Goal: Find specific page/section: Find specific page/section

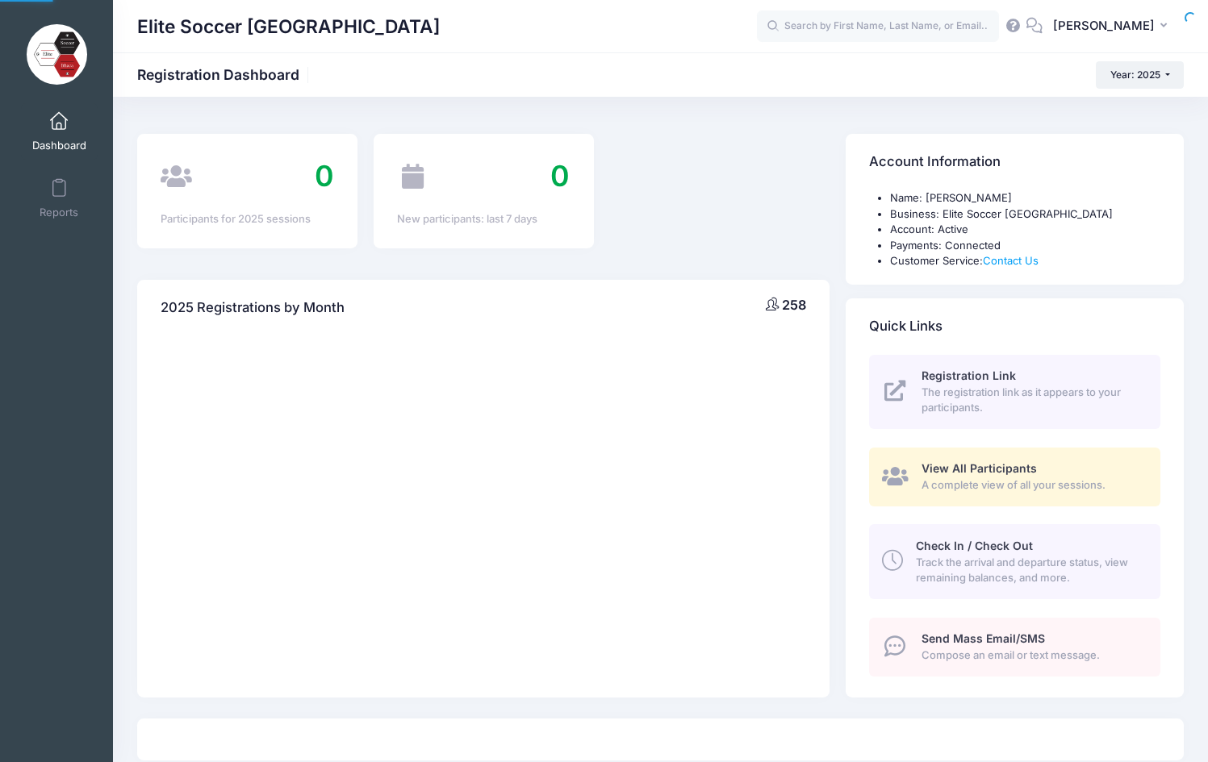
select select
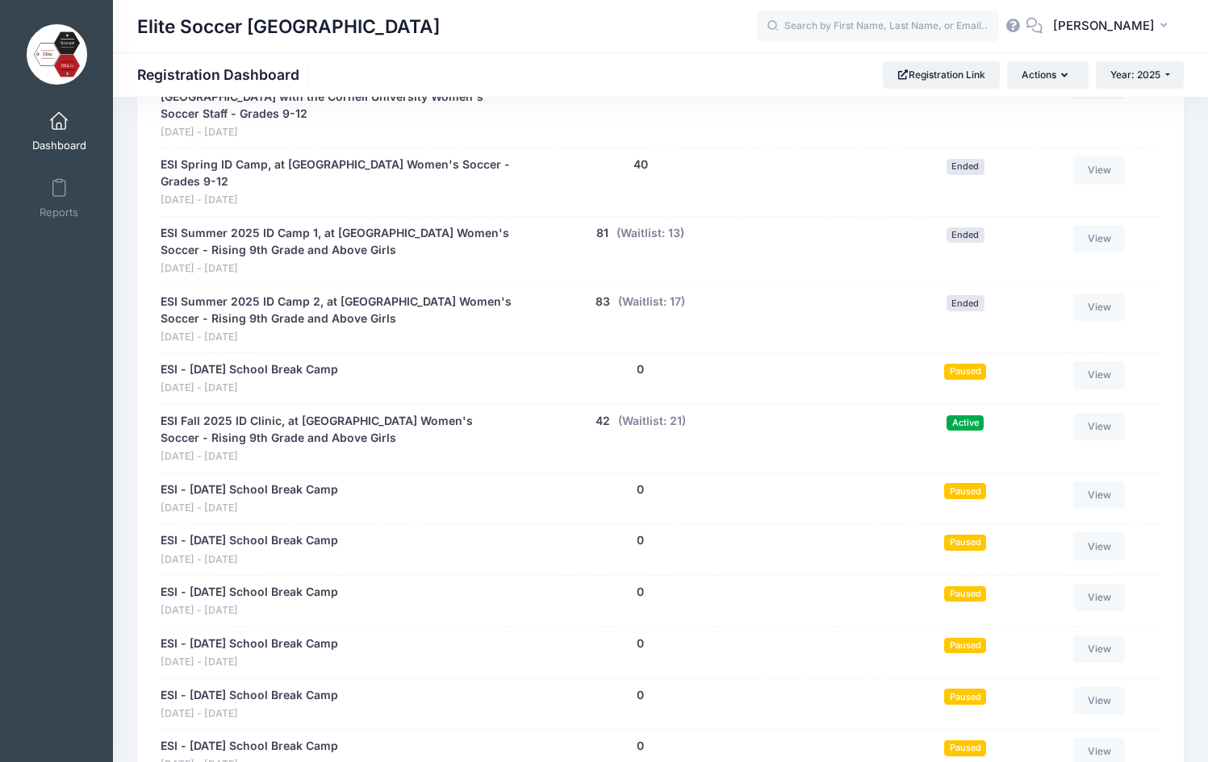
scroll to position [779, 0]
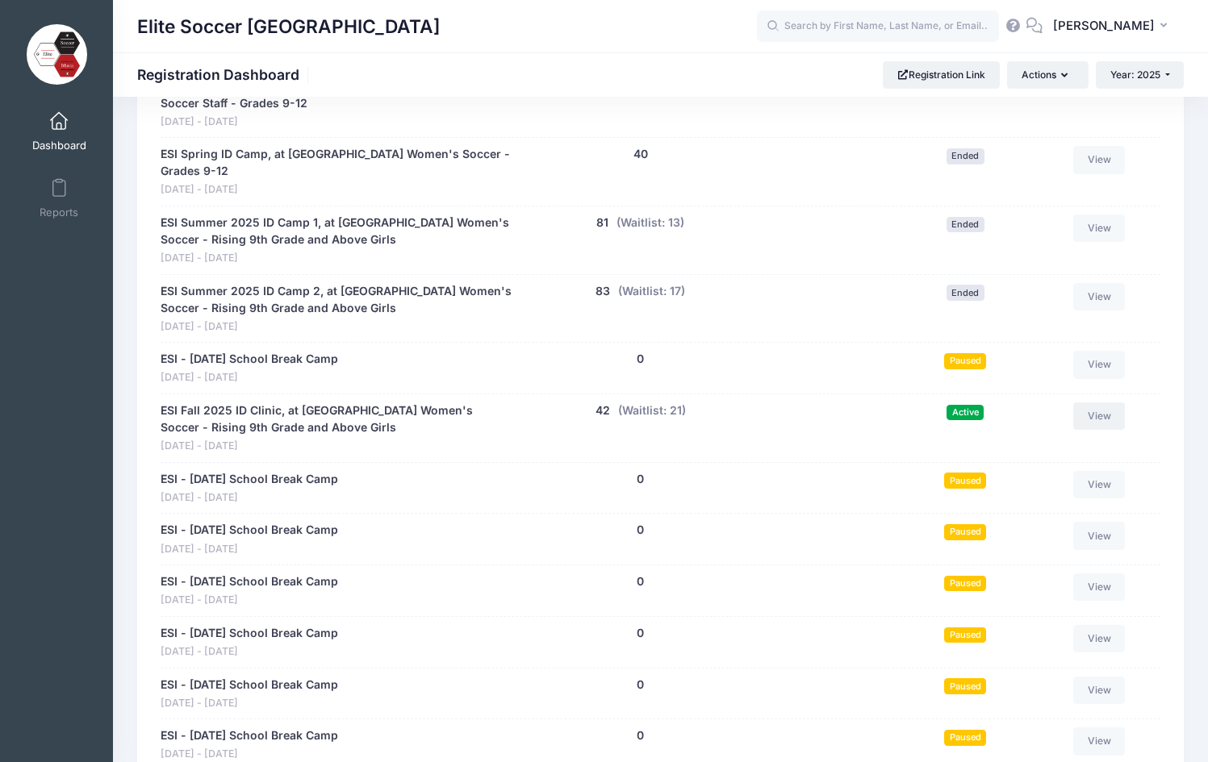
click at [1084, 409] on link "View" at bounding box center [1099, 416] width 52 height 27
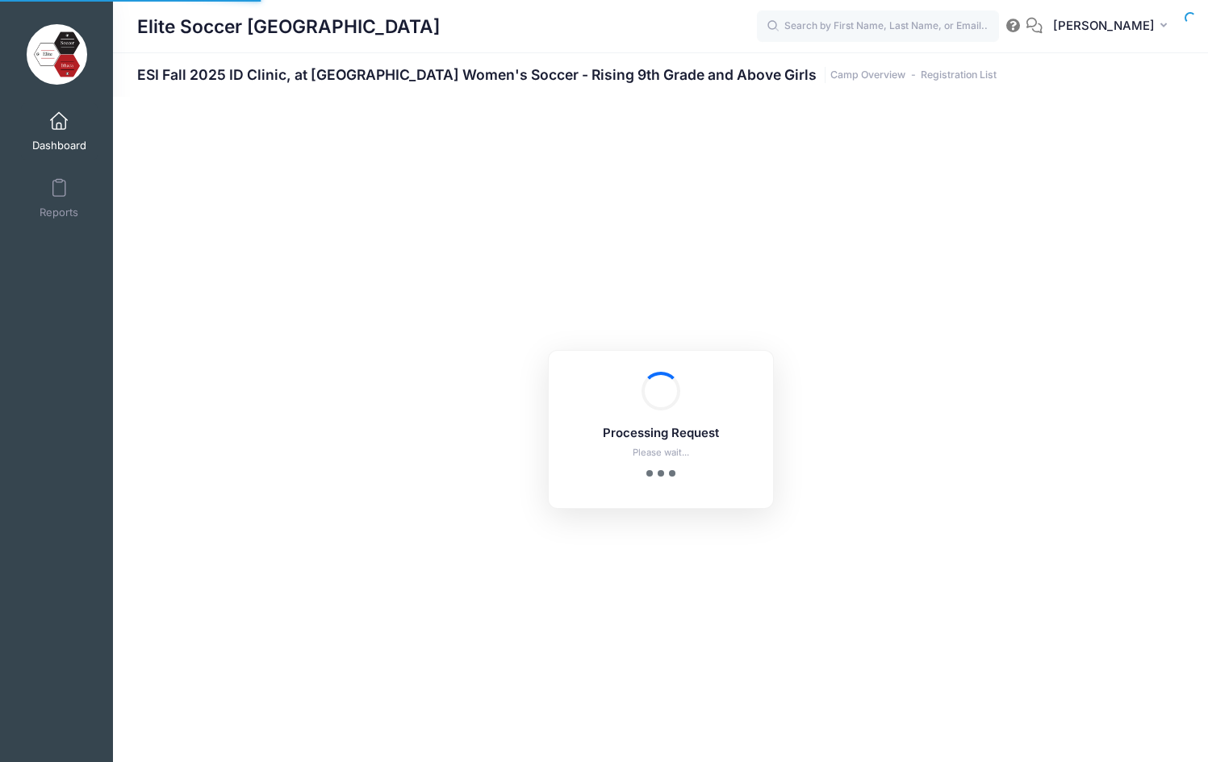
select select "10"
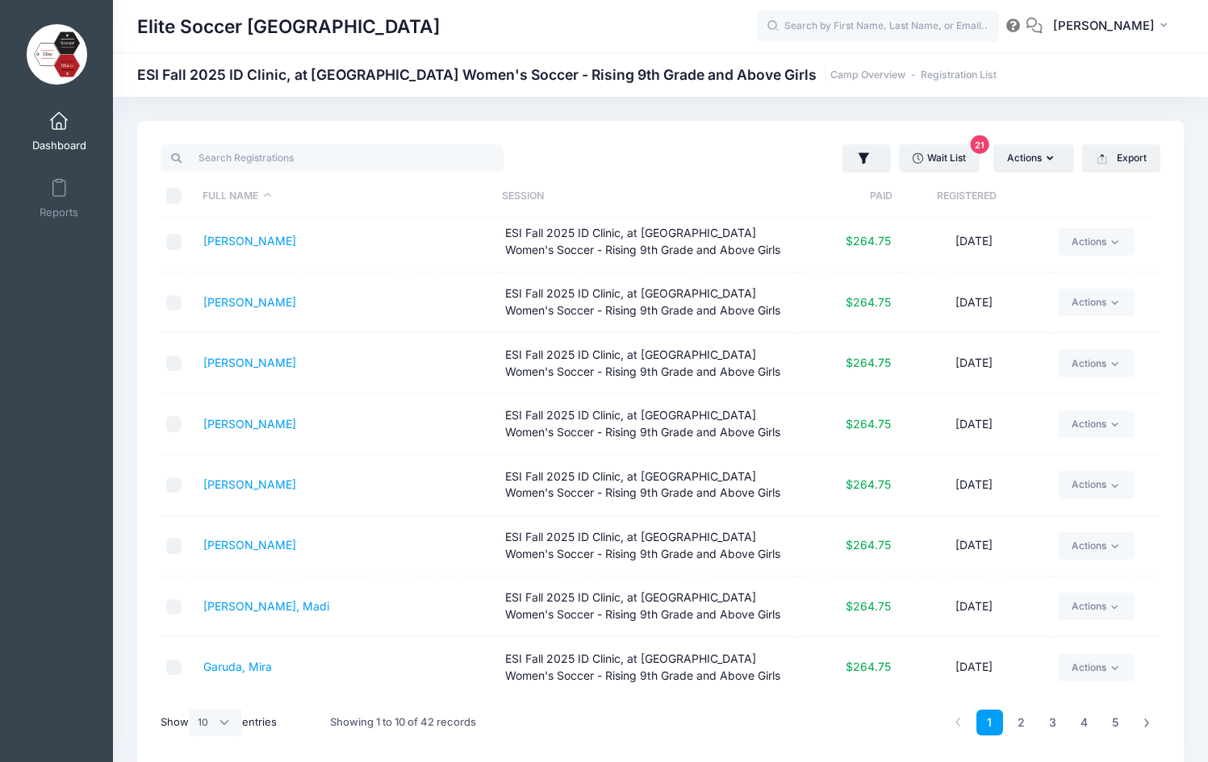
scroll to position [68, 0]
